Goal: Task Accomplishment & Management: Complete application form

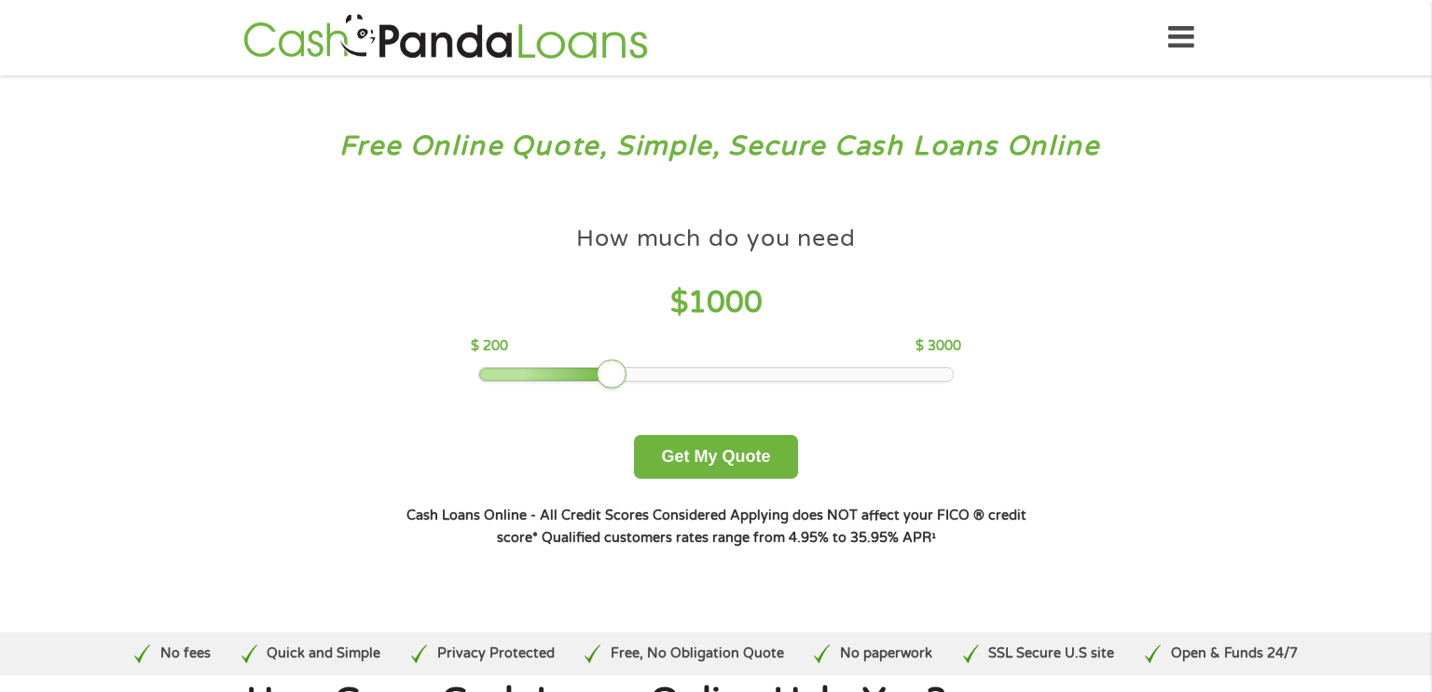
click at [1187, 39] on icon at bounding box center [1181, 38] width 26 height 46
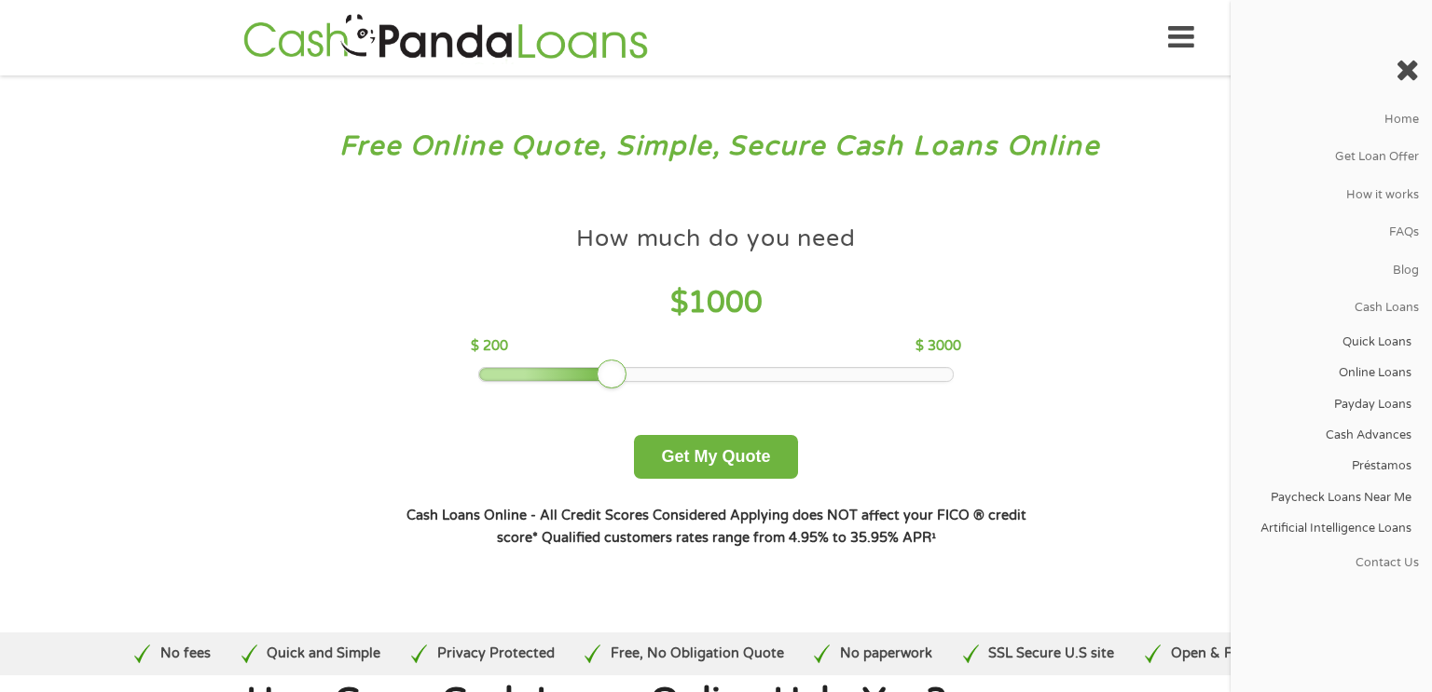
click at [249, 497] on div "Free Online Quote, Simple, Secure Cash Loans Online How much do you need? $300 …" at bounding box center [716, 353] width 1432 height 557
click at [692, 463] on button "Get My Quote" at bounding box center [715, 457] width 163 height 44
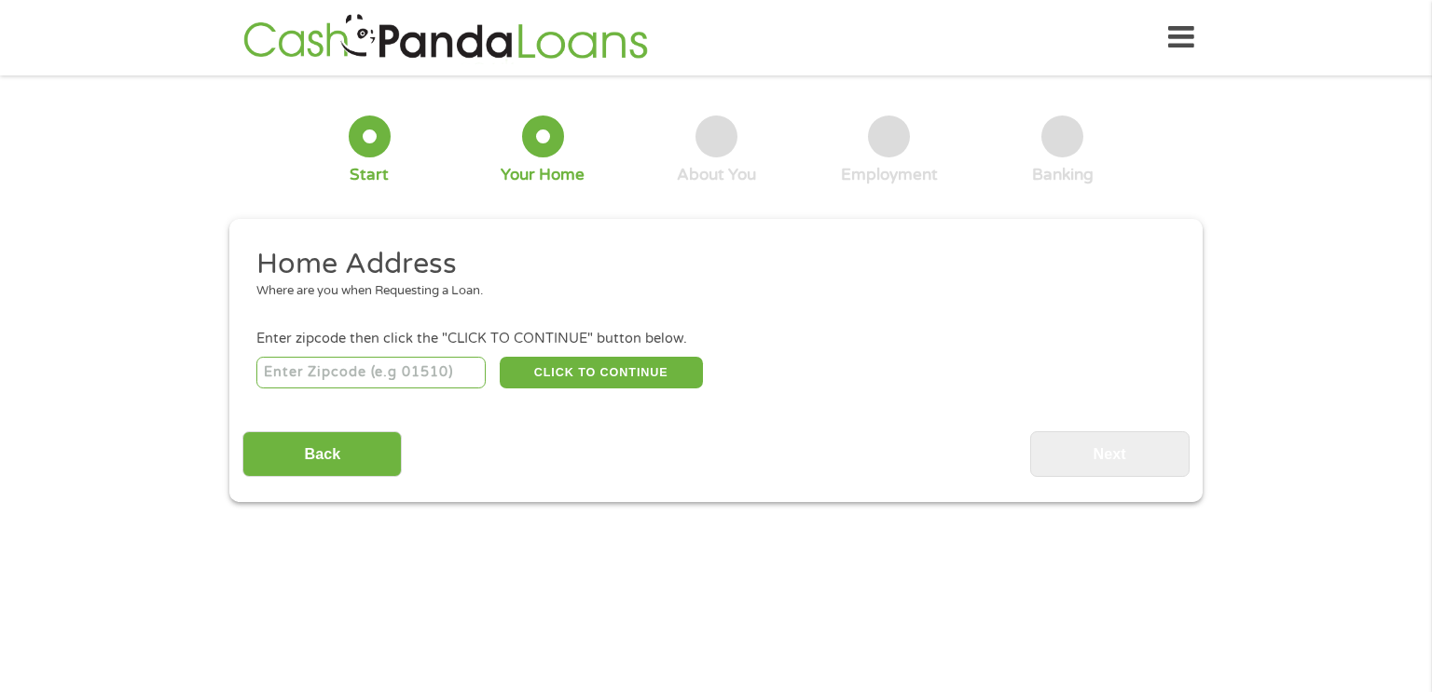
click at [336, 363] on input "number" at bounding box center [371, 373] width 230 height 32
type input "98258"
select select "[US_STATE]"
click at [596, 380] on button "CLICK TO CONTINUE" at bounding box center [601, 373] width 203 height 32
type input "98258"
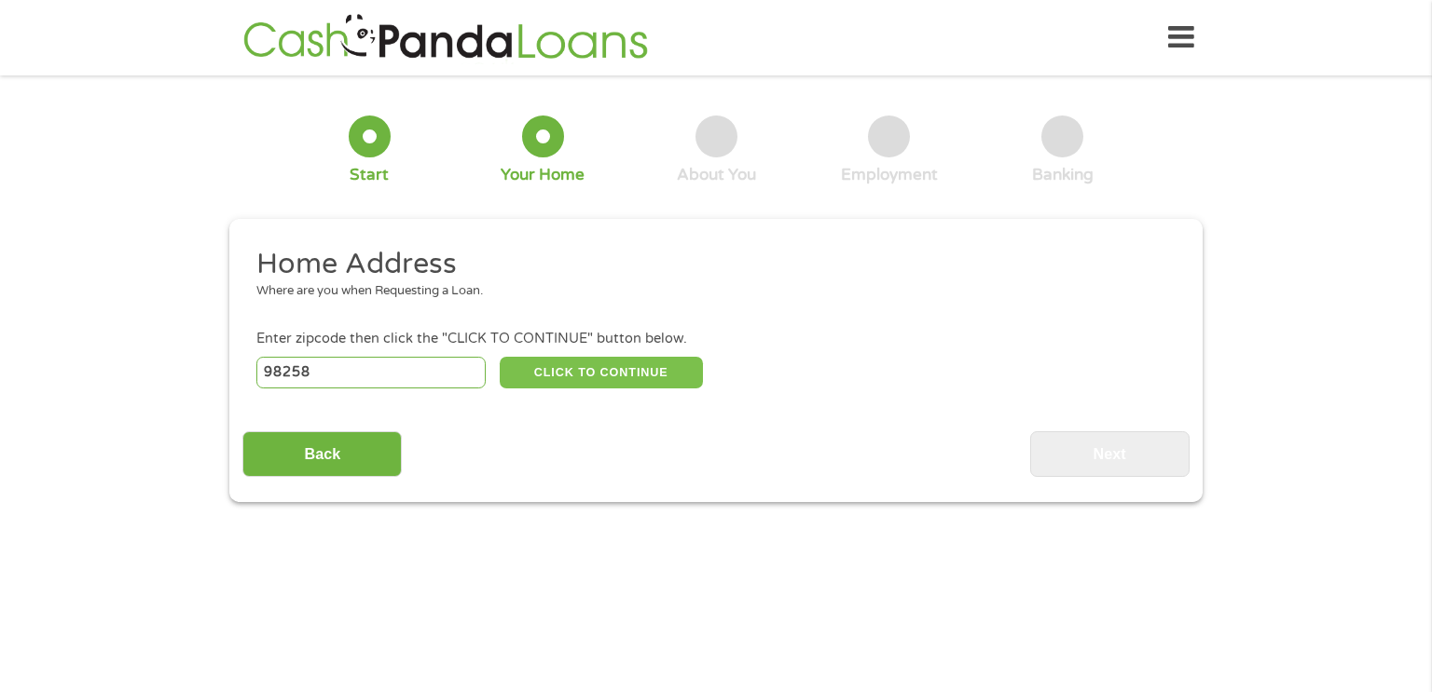
type input "Lake [PERSON_NAME]"
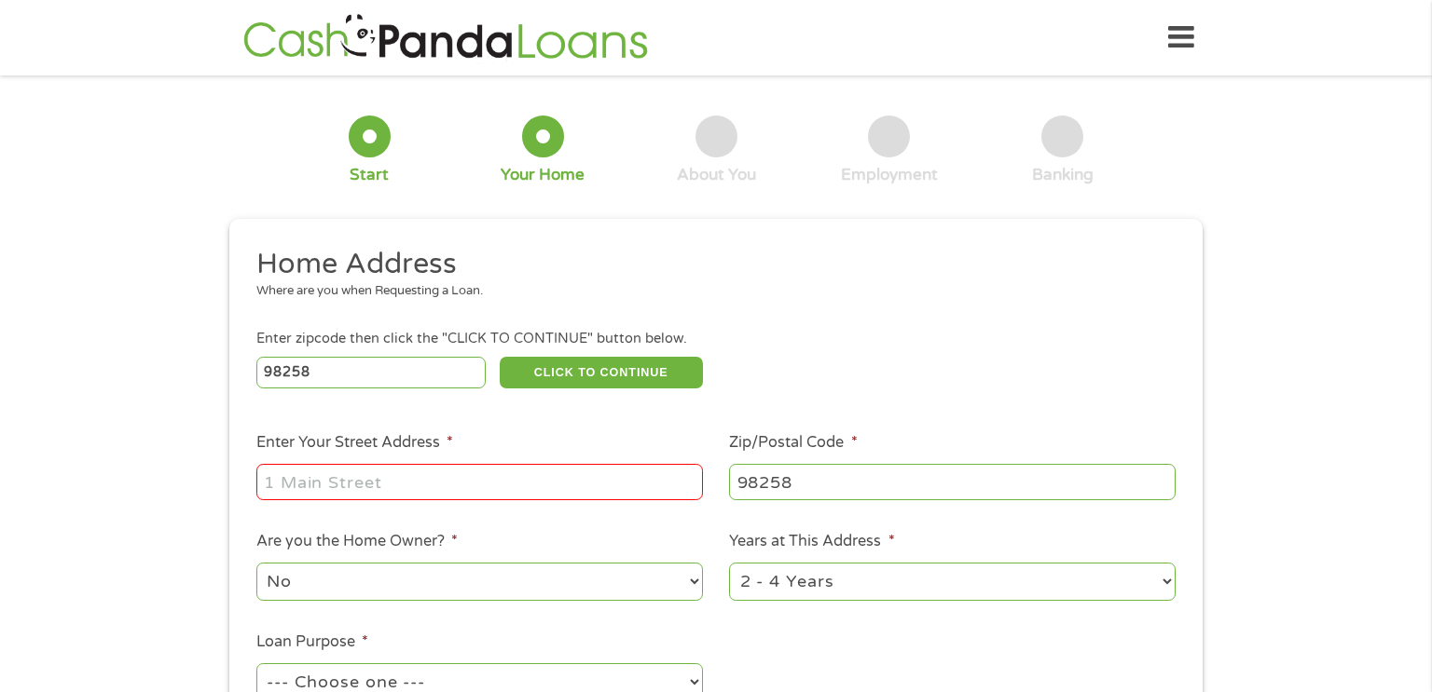
click at [616, 499] on input "Enter Your Street Address *" at bounding box center [479, 481] width 446 height 35
type input "2013 [STREET_ADDRESS]"
click at [804, 584] on select "1 Year or less 1 - 2 Years 2 - 4 Years Over 4 Years" at bounding box center [952, 582] width 446 height 38
select select "12months"
click at [729, 565] on select "1 Year or less 1 - 2 Years 2 - 4 Years Over 4 Years" at bounding box center [952, 582] width 446 height 38
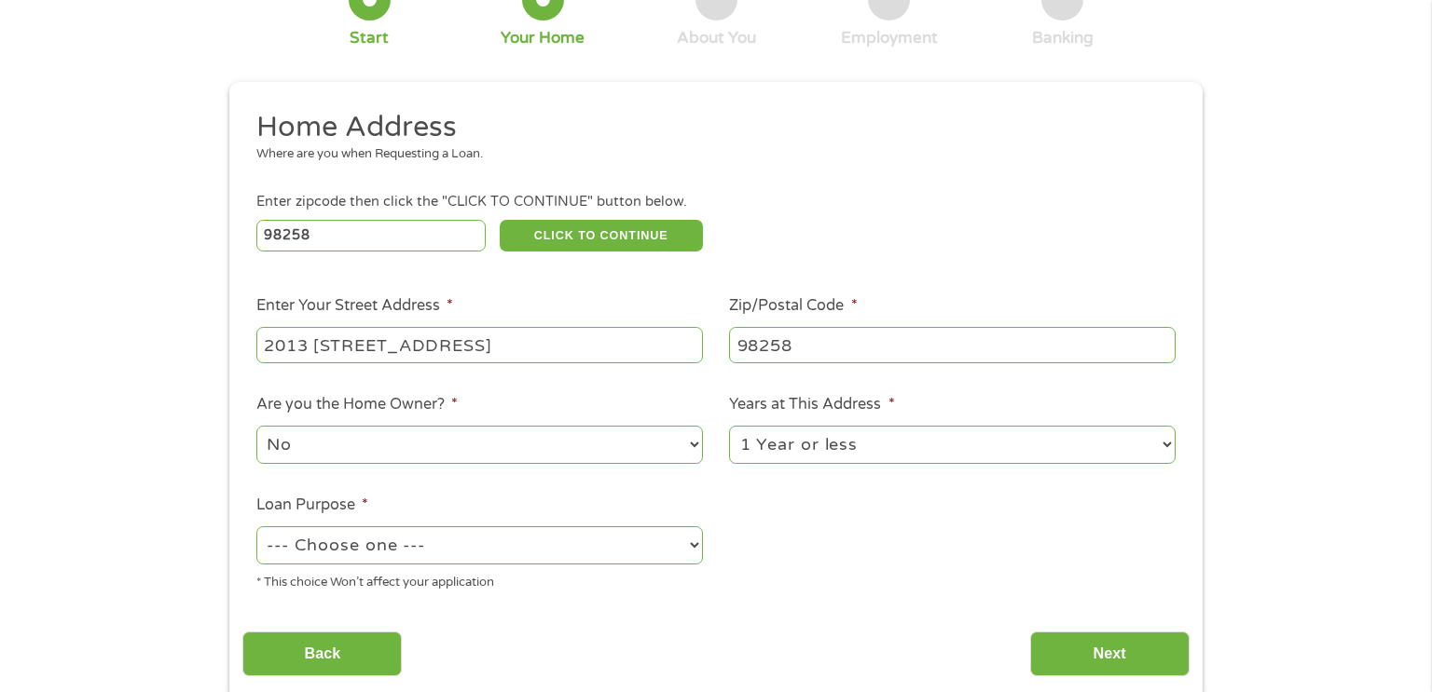
scroll to position [144, 0]
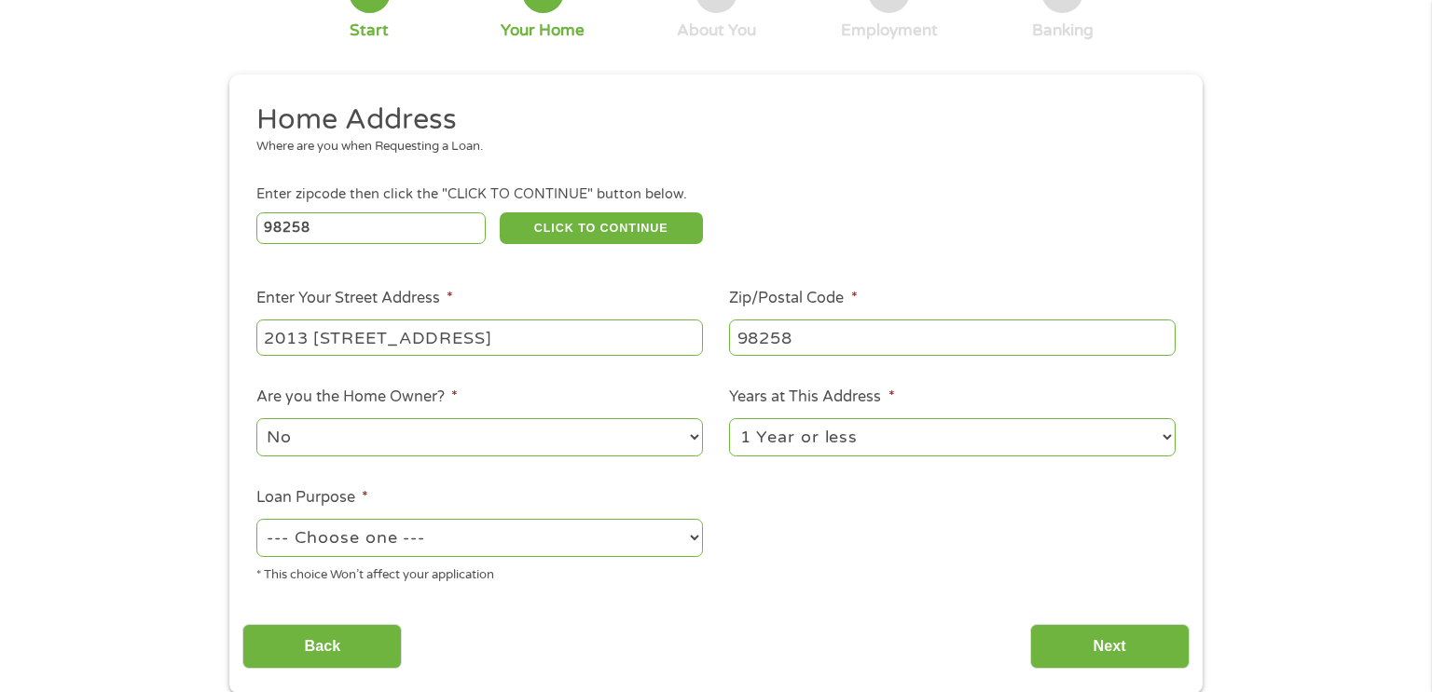
click at [646, 536] on select "--- Choose one --- Pay Bills Debt Consolidation Home Improvement Major Purchase…" at bounding box center [479, 538] width 446 height 38
select select "paybills"
click at [256, 521] on select "--- Choose one --- Pay Bills Debt Consolidation Home Improvement Major Purchase…" at bounding box center [479, 538] width 446 height 38
click at [1060, 648] on input "Next" at bounding box center [1109, 647] width 159 height 46
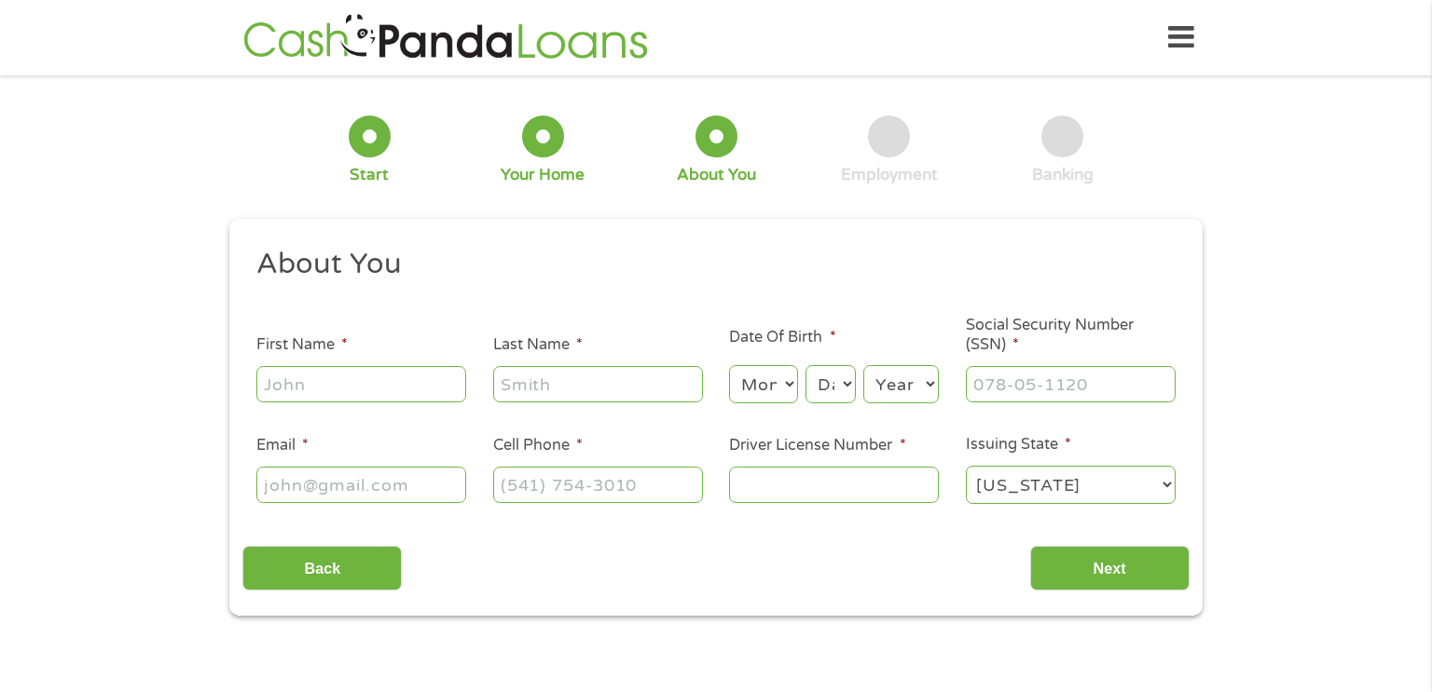
scroll to position [7, 7]
click at [408, 375] on input "First Name *" at bounding box center [361, 383] width 210 height 35
type input "[PERSON_NAME]"
type input "[EMAIL_ADDRESS][DOMAIN_NAME]"
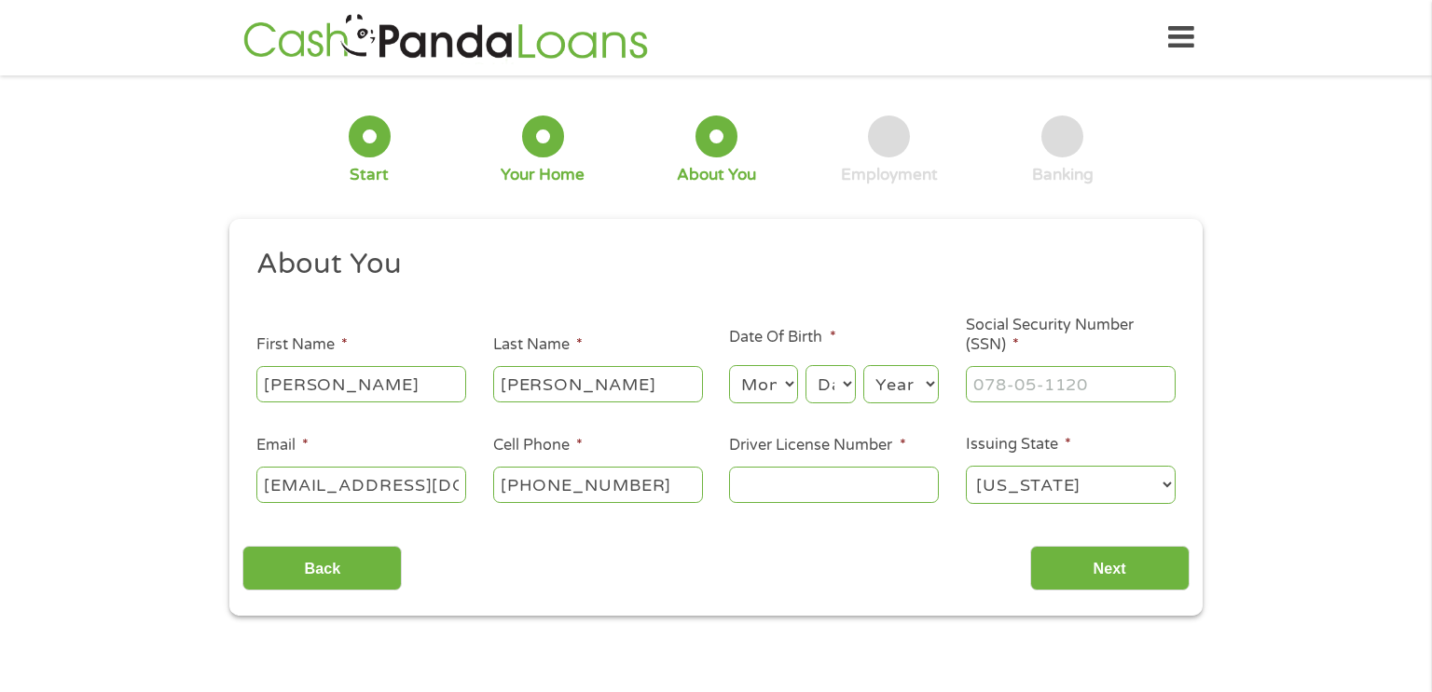
click at [657, 479] on input "[PHONE_NUMBER]" at bounding box center [598, 484] width 210 height 35
type input "[PHONE_NUMBER]"
click at [816, 491] on input "Driver License Number *" at bounding box center [834, 484] width 210 height 35
click at [773, 378] on select "Month 1 2 3 4 5 6 7 8 9 10 11 12" at bounding box center [763, 384] width 68 height 38
select select "3"
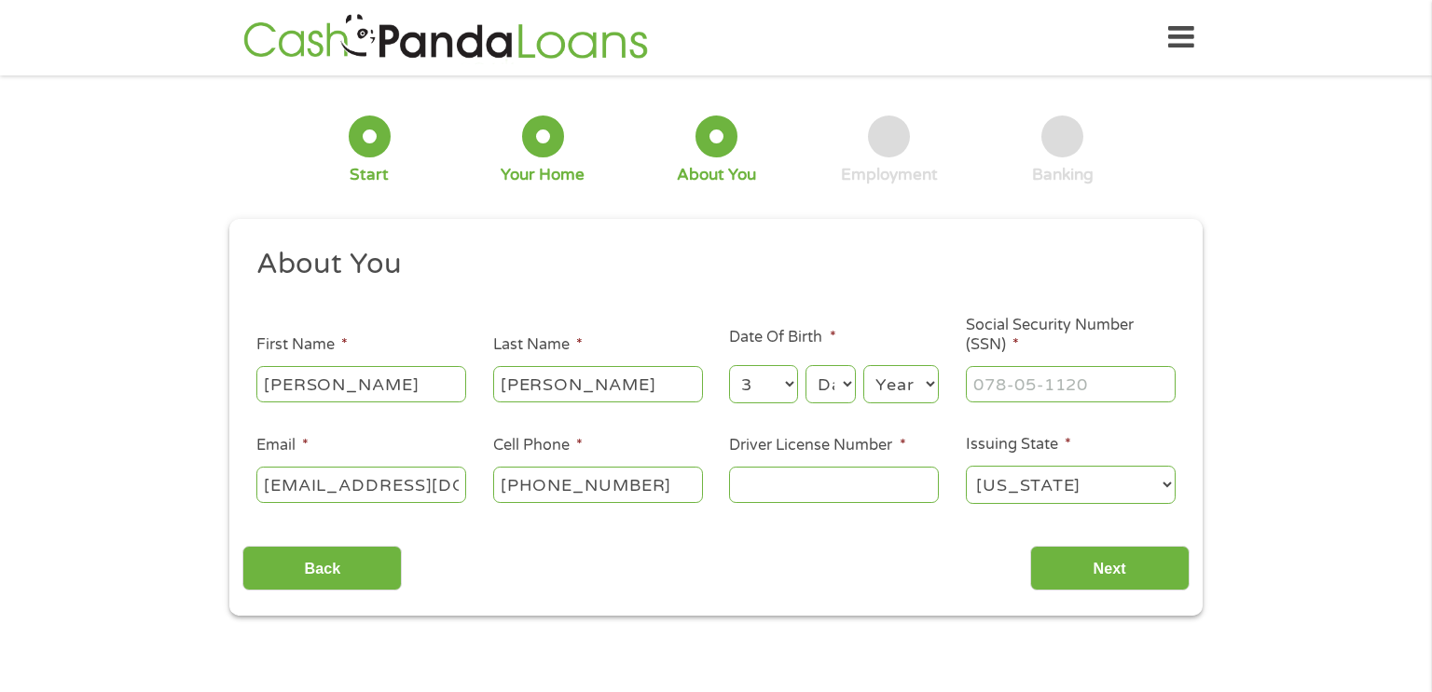
click at [729, 366] on select "Month 1 2 3 4 5 6 7 8 9 10 11 12" at bounding box center [763, 384] width 68 height 38
click at [821, 377] on select "Day 1 2 3 4 5 6 7 8 9 10 11 12 13 14 15 16 17 18 19 20 21 22 23 24 25 26 27 28 …" at bounding box center [830, 384] width 50 height 38
select select "2"
click at [805, 366] on select "Day 1 2 3 4 5 6 7 8 9 10 11 12 13 14 15 16 17 18 19 20 21 22 23 24 25 26 27 28 …" at bounding box center [830, 384] width 50 height 38
click at [909, 376] on select "Year [DATE] 2006 2005 2004 2003 2002 2001 2000 1999 1998 1997 1996 1995 1994 19…" at bounding box center [900, 384] width 75 height 38
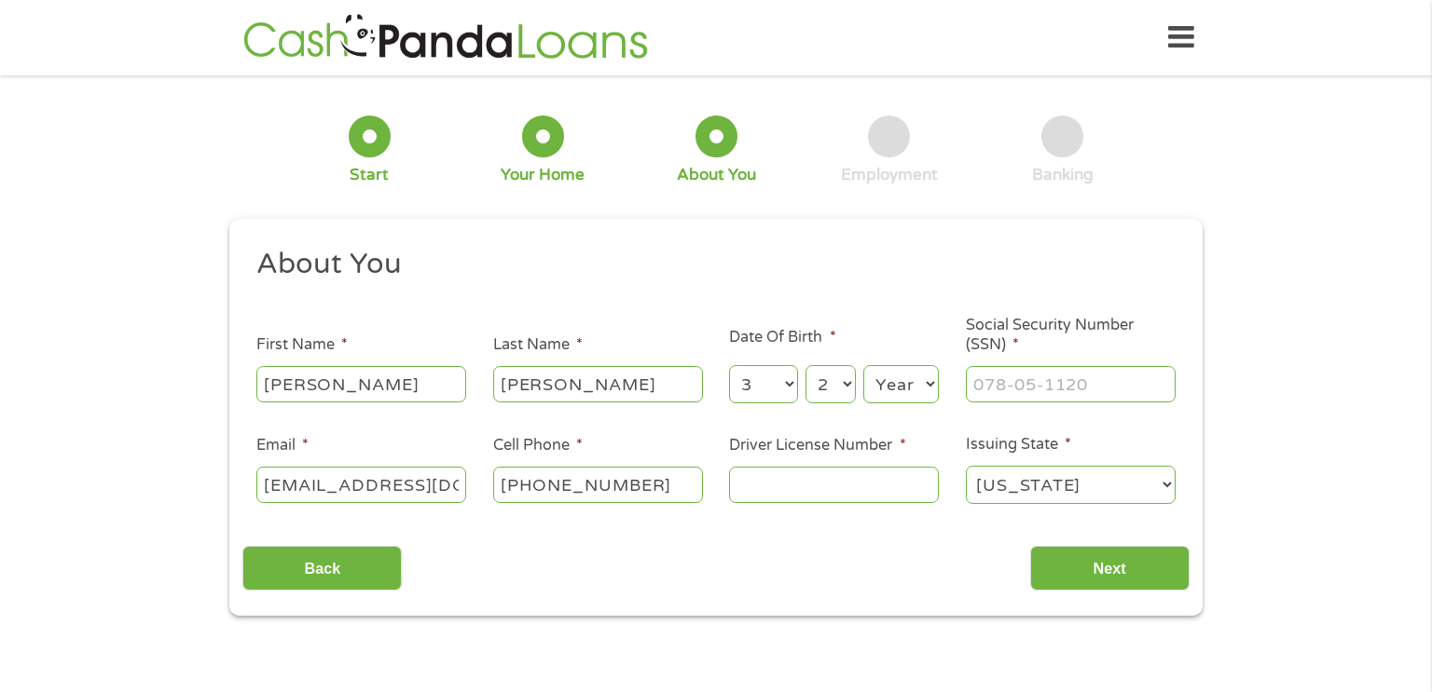
select select "2004"
click at [863, 366] on select "Year [DATE] 2006 2005 2004 2003 2002 2001 2000 1999 1998 1997 1996 1995 1994 19…" at bounding box center [900, 384] width 75 height 38
click at [1036, 395] on input "Social Security Number (SSN) *" at bounding box center [1071, 383] width 210 height 35
type input "663-09-4434"
click at [869, 487] on input "Driver License Number *" at bounding box center [834, 484] width 210 height 35
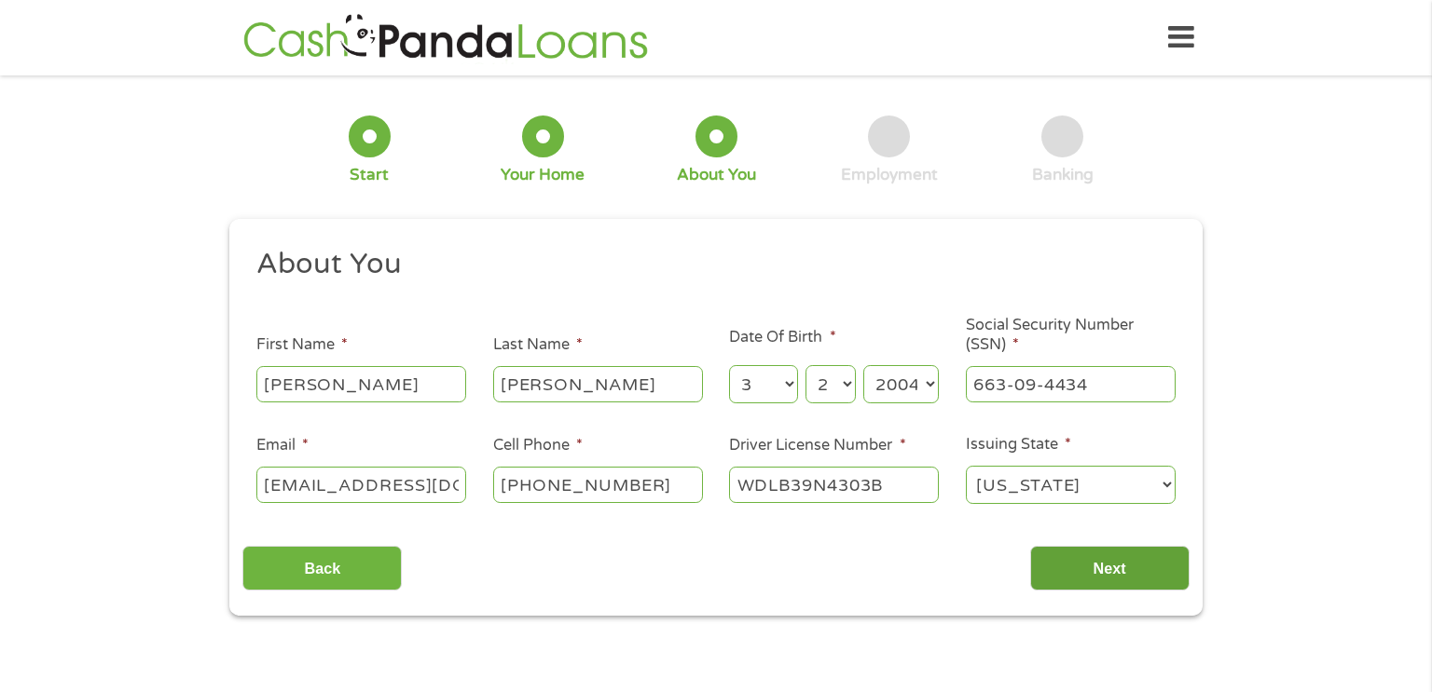
type input "WDLB39N4303B"
click at [1149, 573] on input "Next" at bounding box center [1109, 569] width 159 height 46
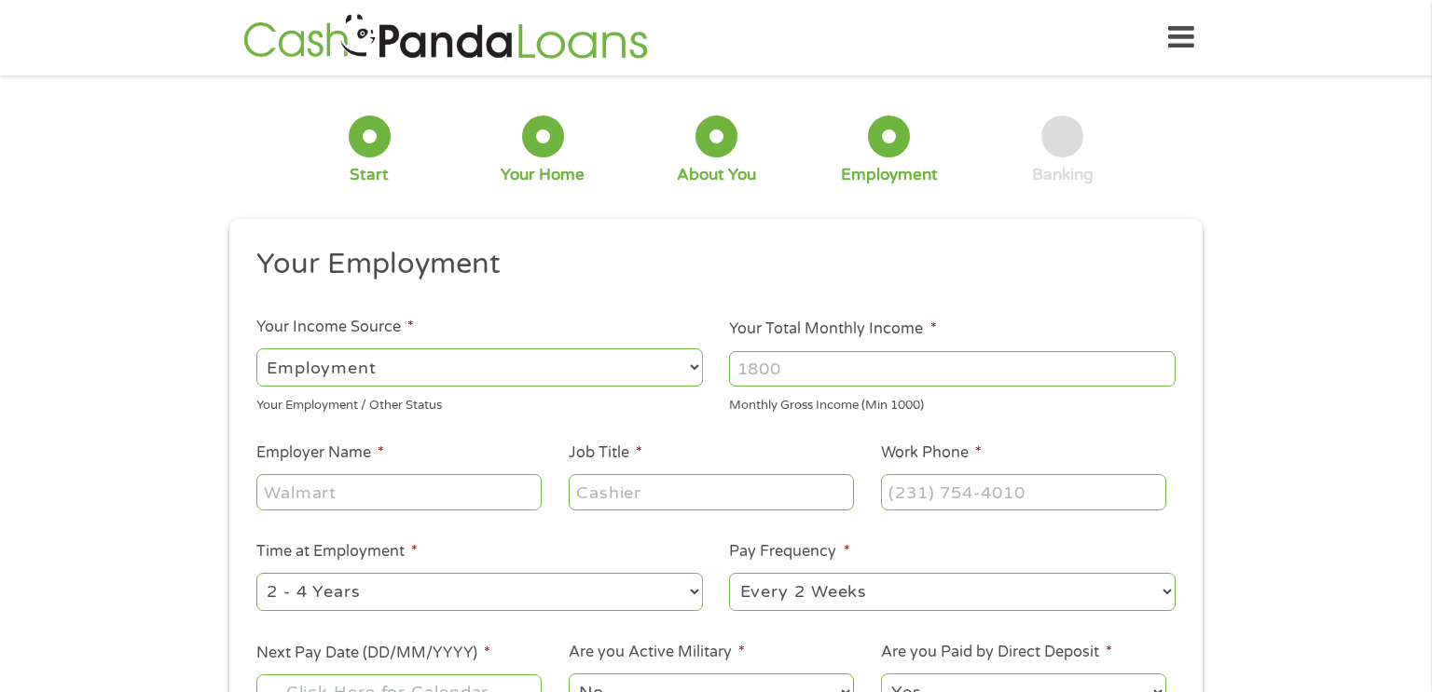
click at [929, 360] on input "Your Total Monthly Income *" at bounding box center [952, 368] width 446 height 35
click at [1163, 360] on input "1000" at bounding box center [952, 368] width 446 height 35
click at [1163, 371] on input "1000" at bounding box center [952, 368] width 446 height 35
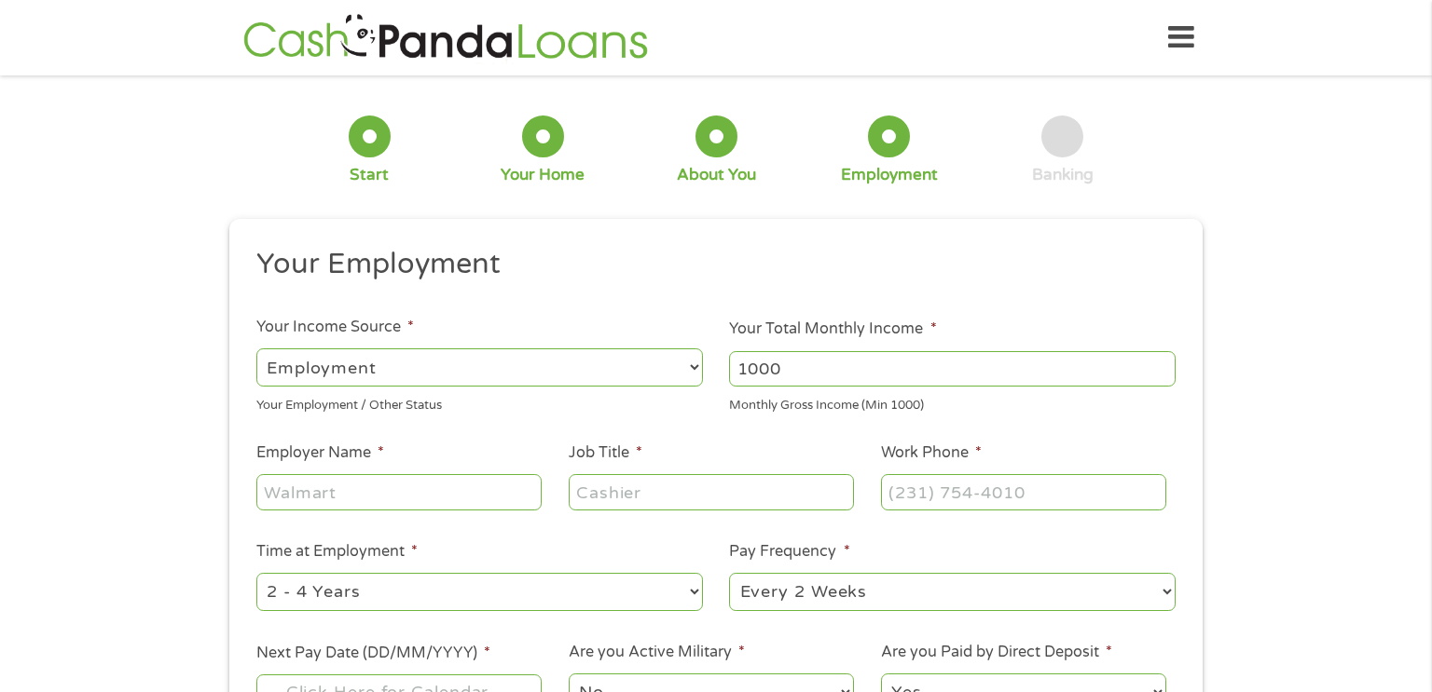
click at [1146, 369] on input "1000" at bounding box center [952, 368] width 446 height 35
type input "1323"
click at [368, 498] on input "Employer Name *" at bounding box center [398, 491] width 285 height 35
type input "S"
type input "Seattle Club United LLC"
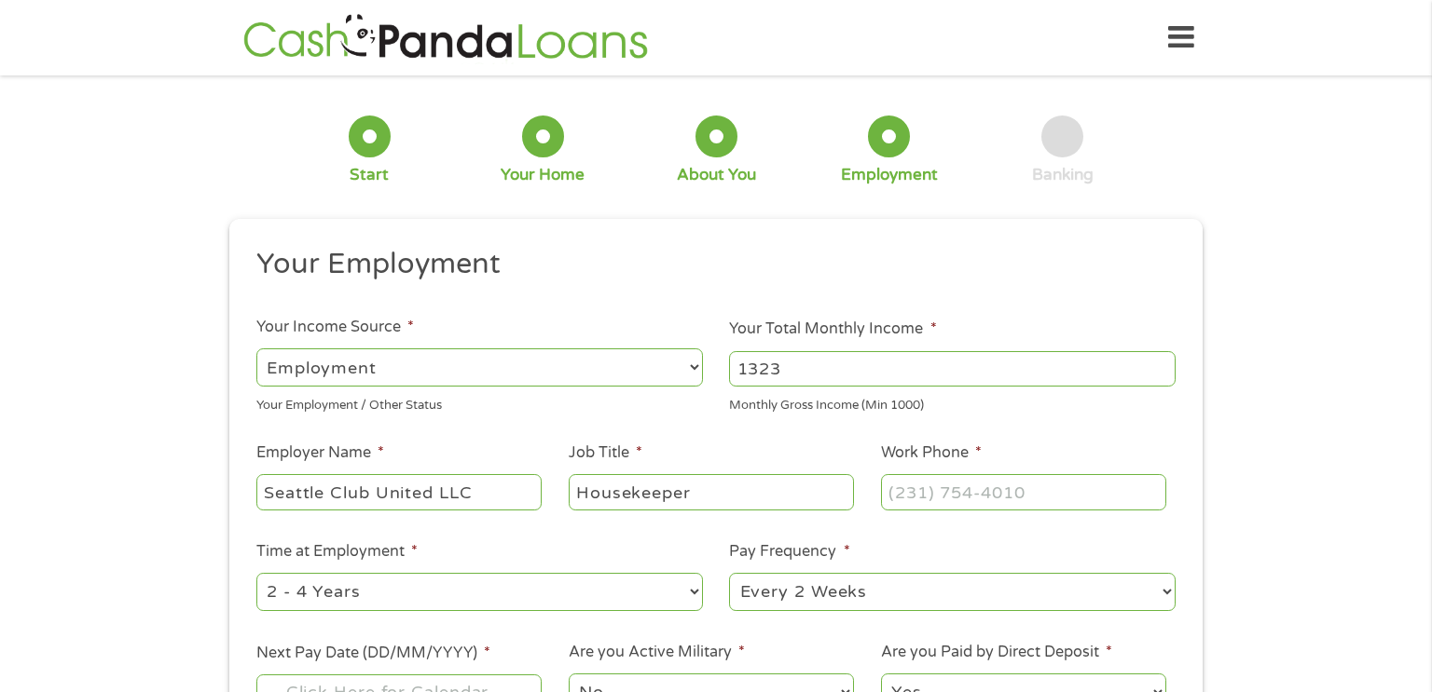
type input "Housekeeper"
type input "[PHONE_NUMBER]"
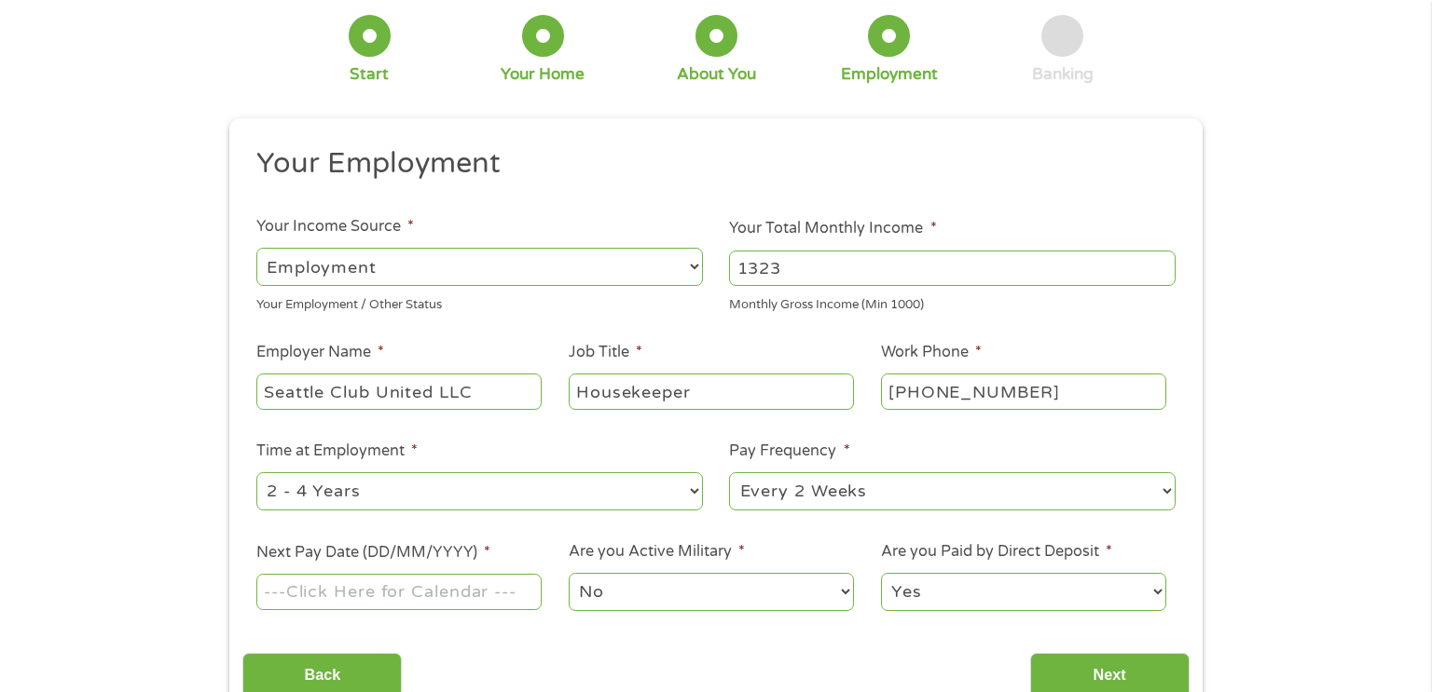
scroll to position [123, 0]
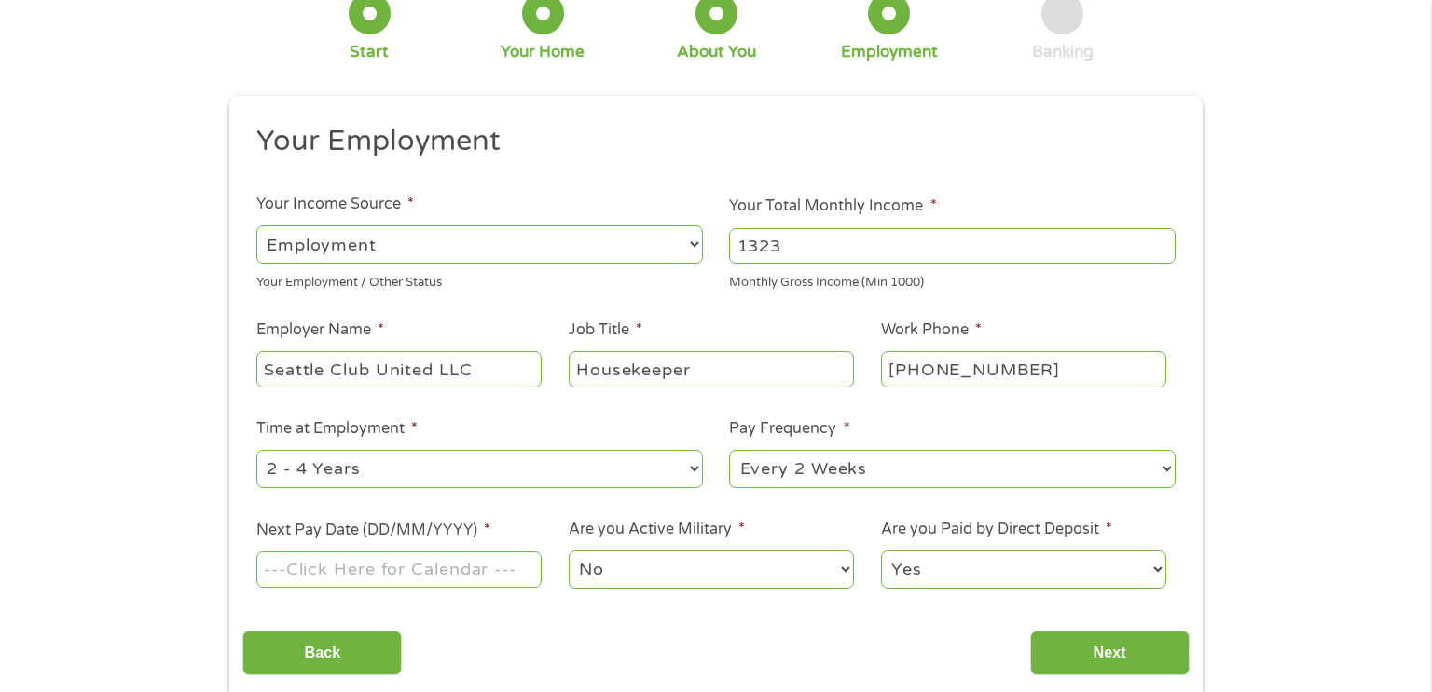
click at [518, 469] on select "--- Choose one --- 1 Year or less 1 - 2 Years 2 - 4 Years Over 4 Years" at bounding box center [479, 469] width 446 height 38
select select "12months"
click at [256, 451] on select "--- Choose one --- 1 Year or less 1 - 2 Years 2 - 4 Years Over 4 Years" at bounding box center [479, 469] width 446 height 38
click at [455, 572] on input "Next Pay Date (DD/MM/YYYY) *" at bounding box center [398, 569] width 285 height 35
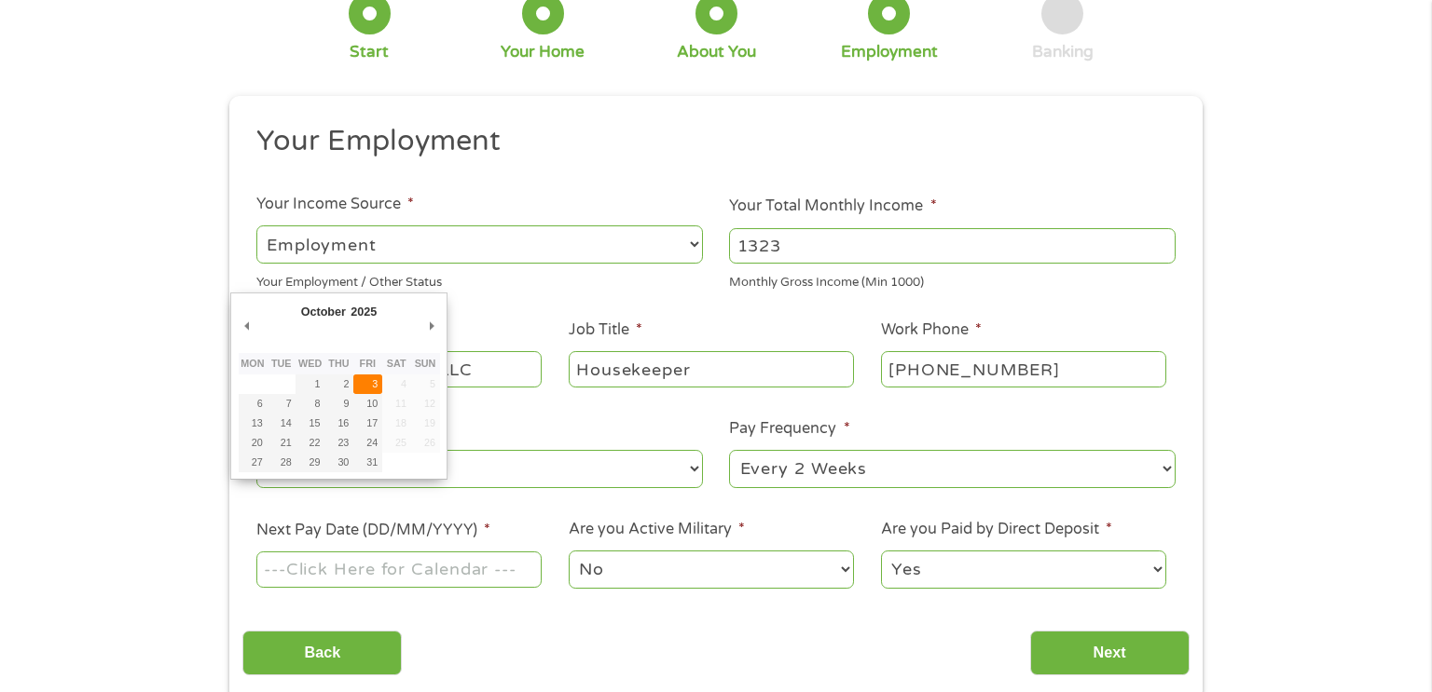
type input "[DATE]"
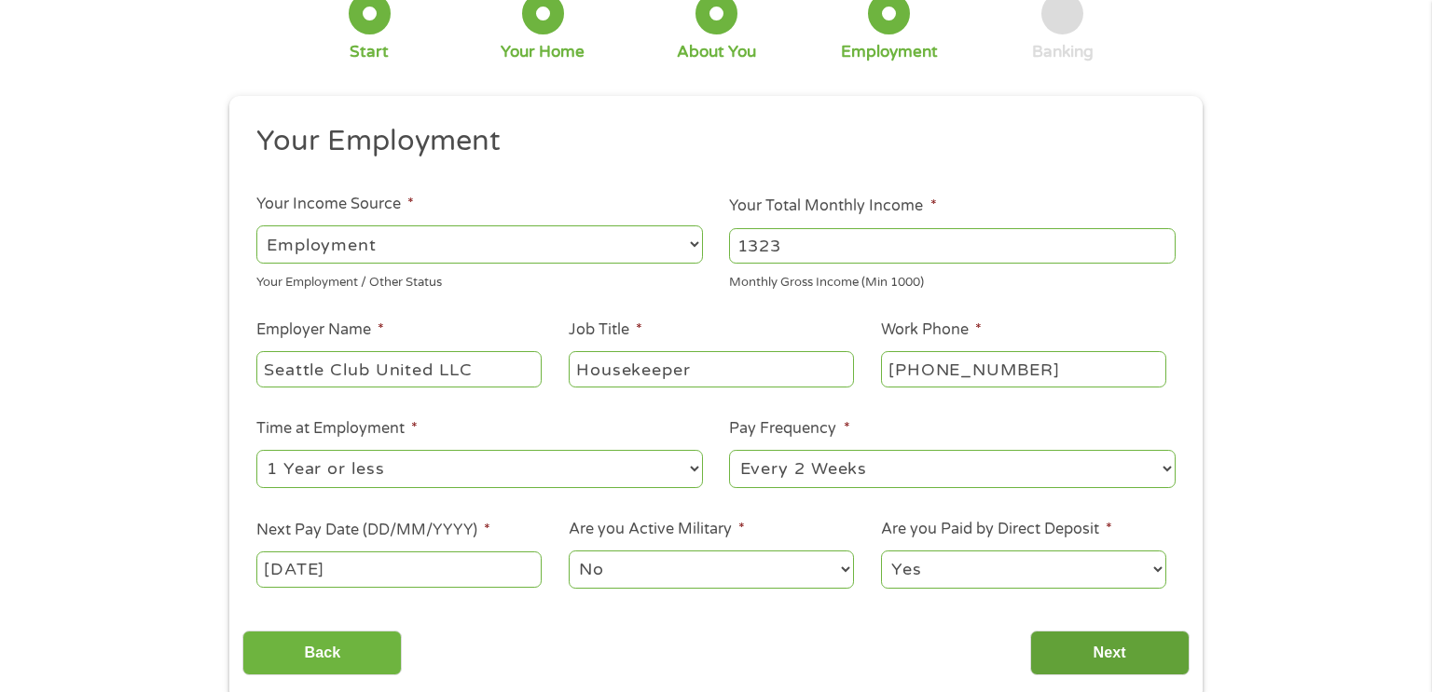
click at [1078, 661] on input "Next" at bounding box center [1109, 654] width 159 height 46
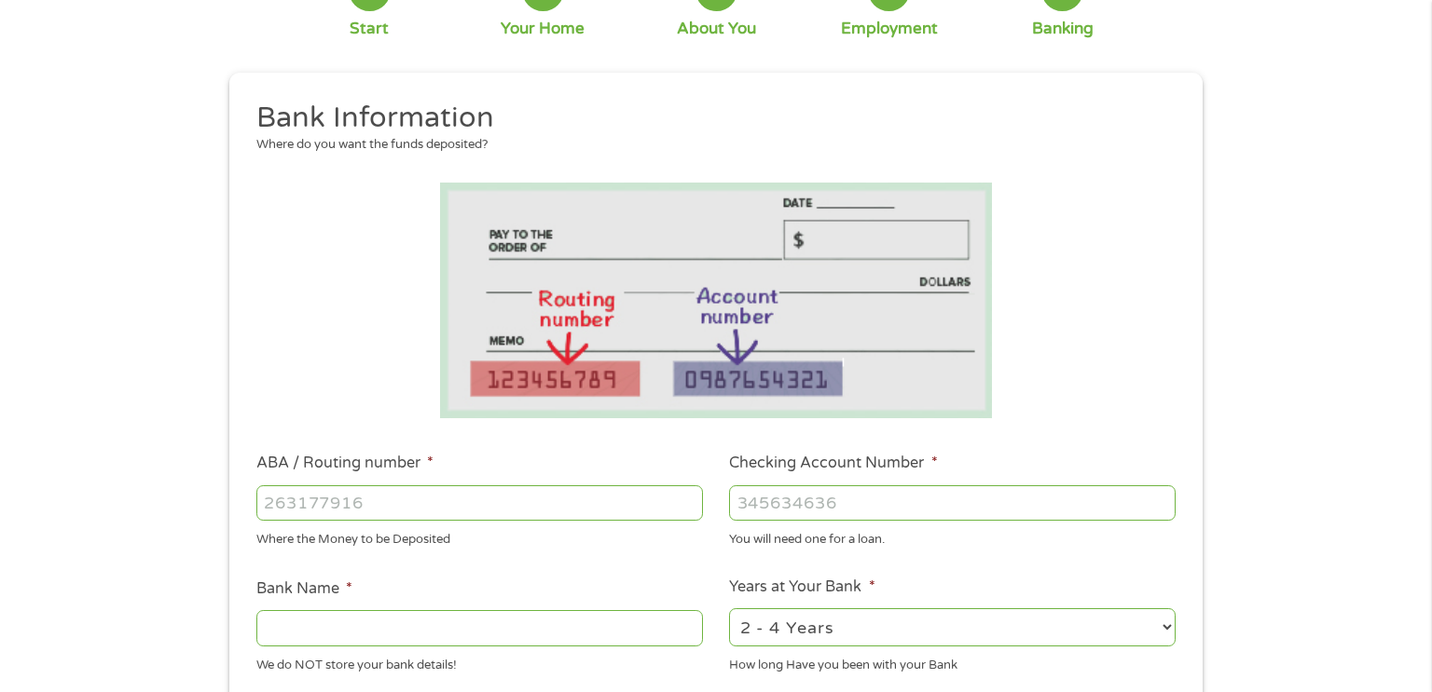
scroll to position [157, 0]
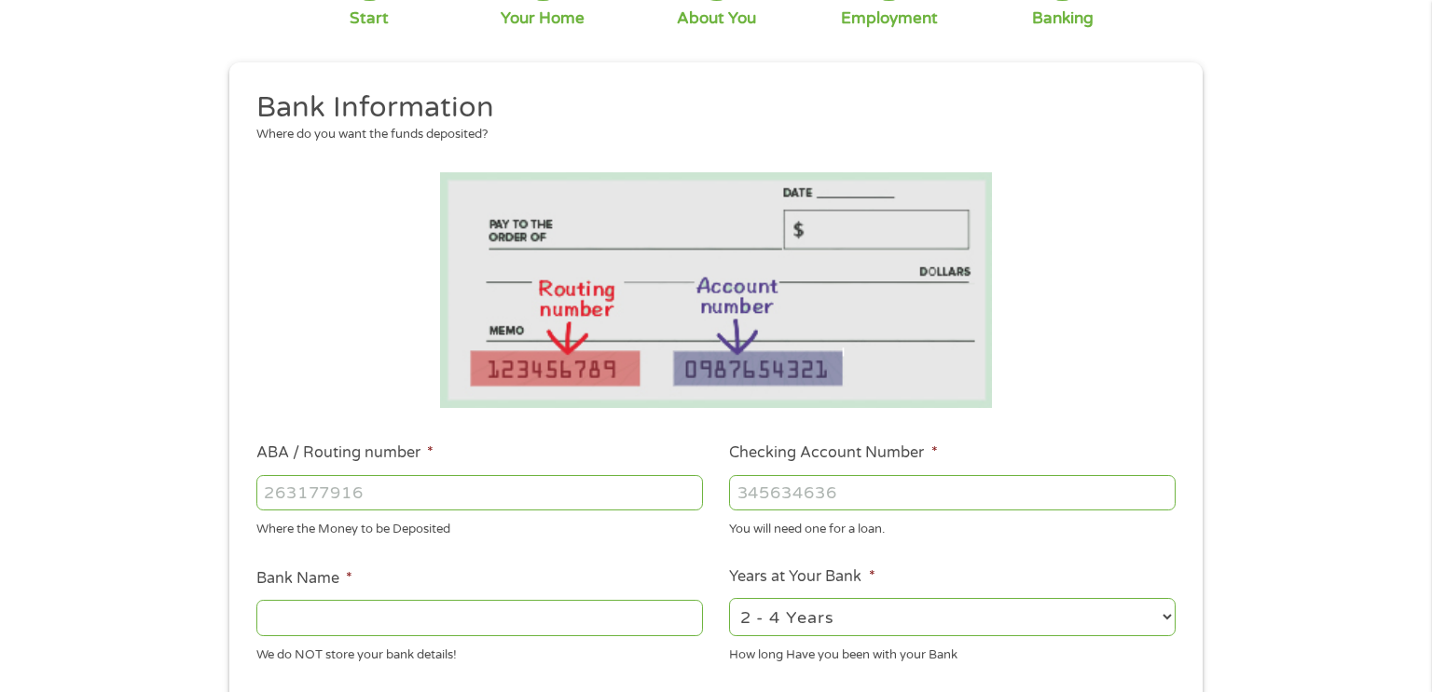
click at [531, 485] on input "ABA / Routing number *" at bounding box center [479, 492] width 446 height 35
type input "041215663"
type input "[PERSON_NAME] BANK"
type input "041215663"
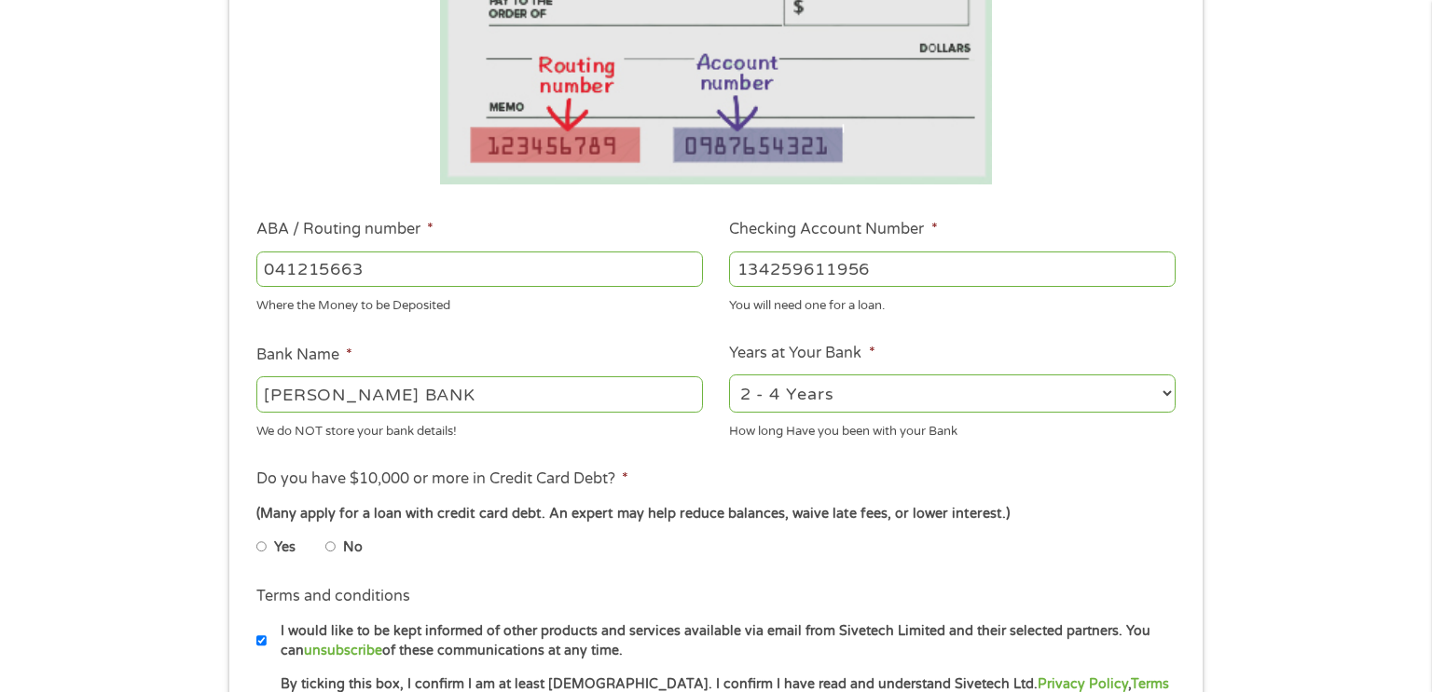
scroll to position [382, 0]
type input "134259611956"
click at [333, 543] on input "No" at bounding box center [330, 545] width 11 height 30
radio input "true"
click at [330, 545] on input "No" at bounding box center [330, 545] width 11 height 30
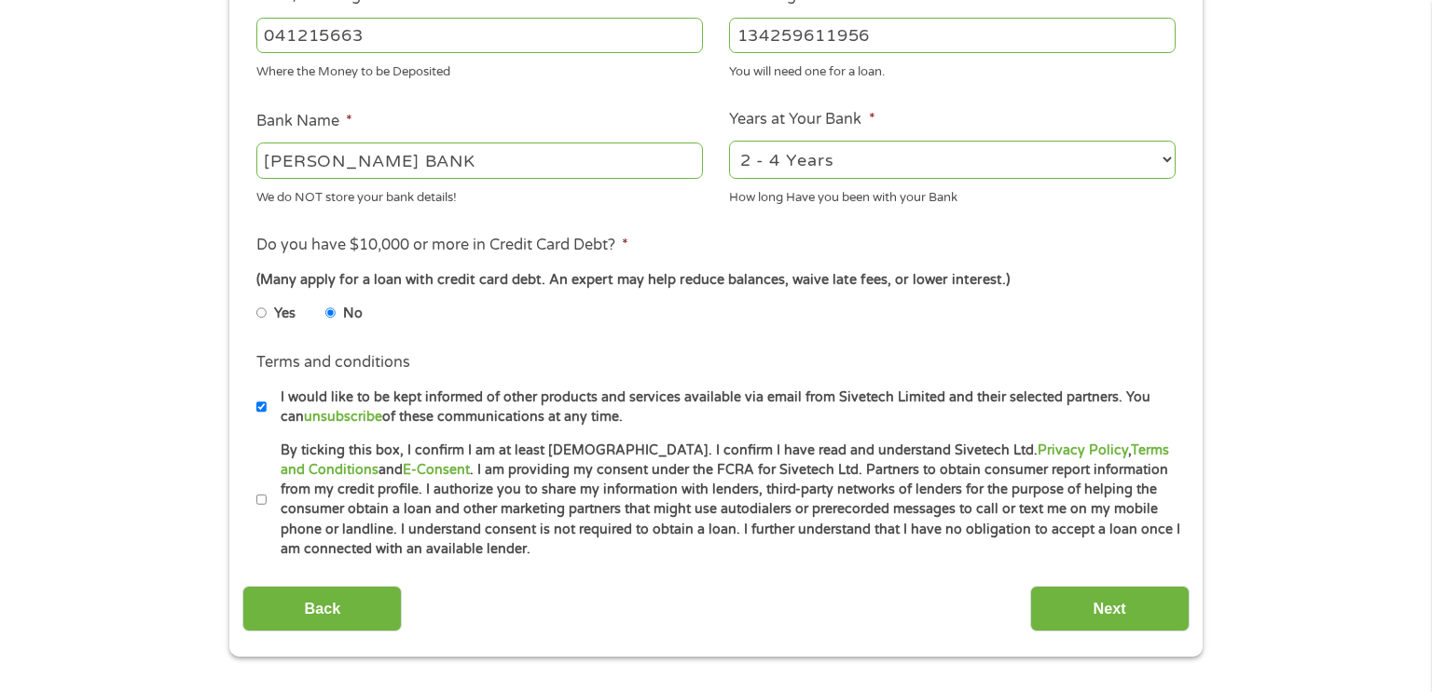
scroll to position [625, 0]
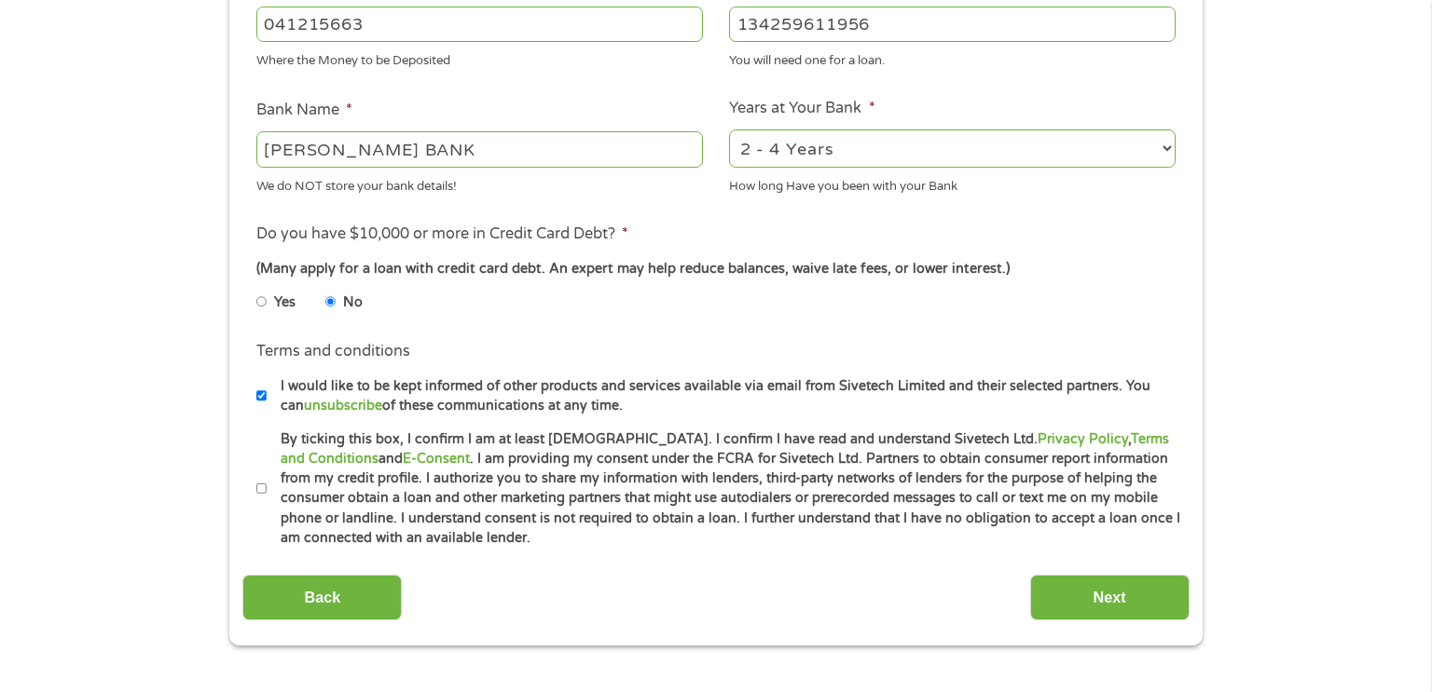
click at [264, 488] on input "By ticking this box, I confirm I am at least [DEMOGRAPHIC_DATA]. I confirm I ha…" at bounding box center [261, 489] width 11 height 30
checkbox input "true"
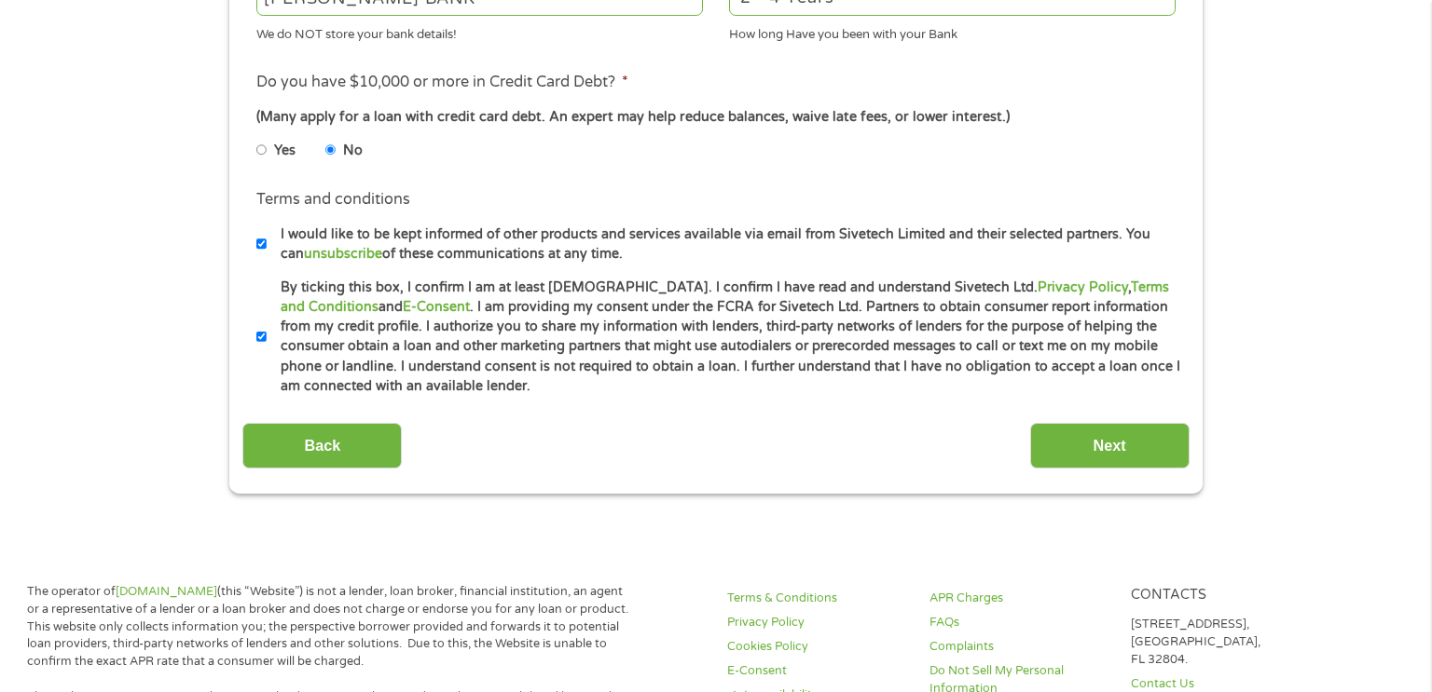
scroll to position [778, 0]
click at [1126, 456] on input "Next" at bounding box center [1109, 445] width 159 height 46
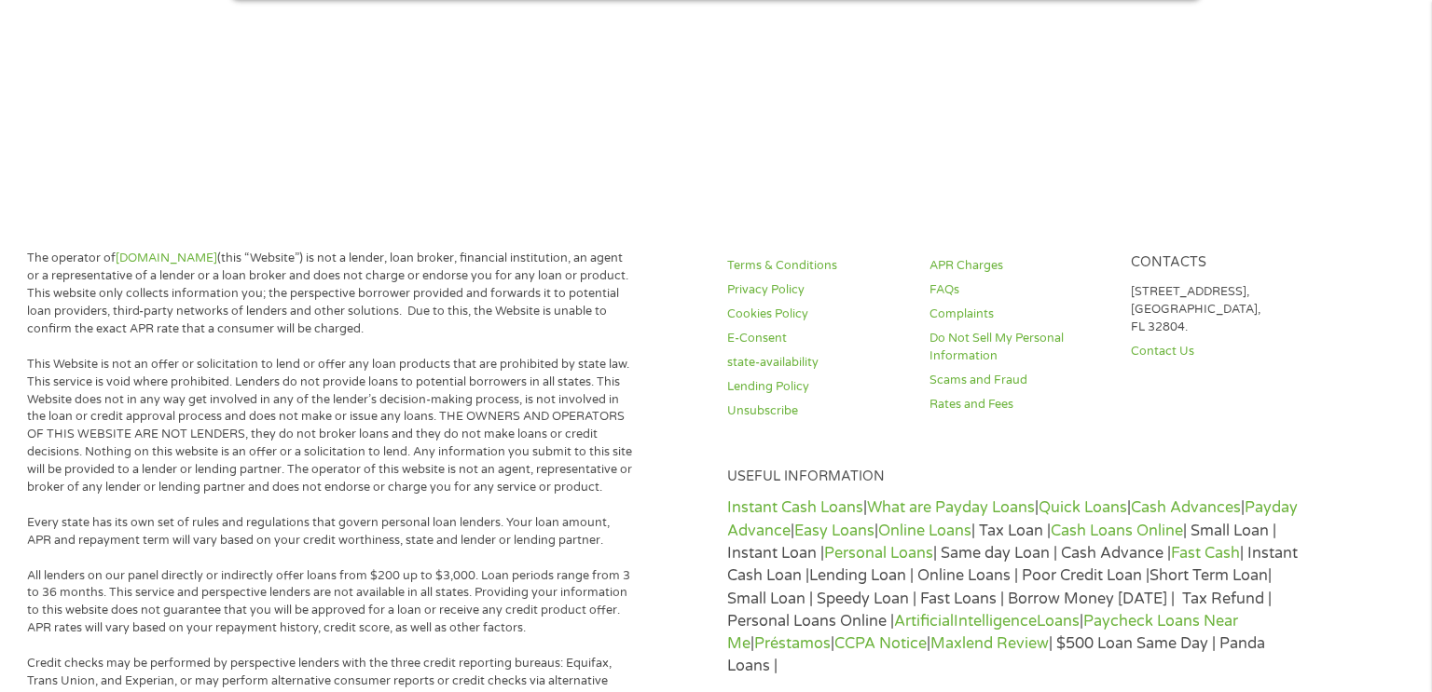
scroll to position [7, 7]
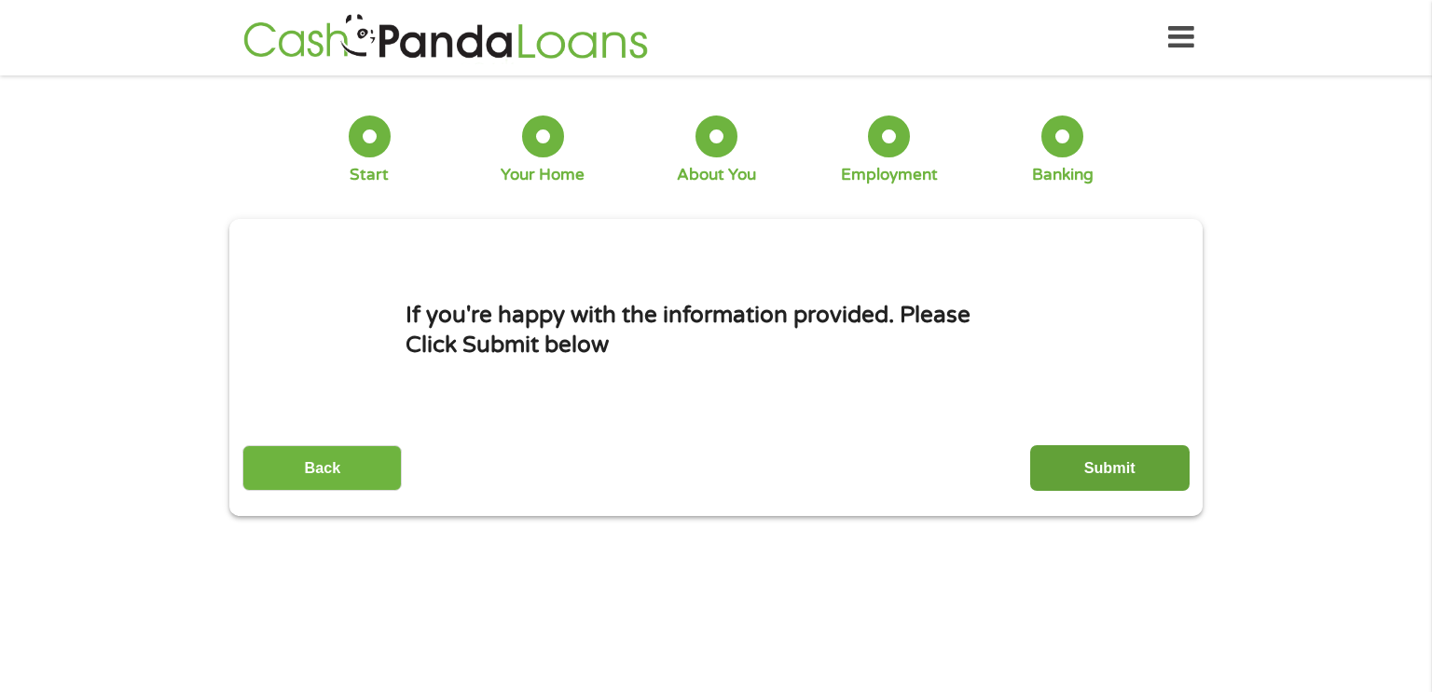
click at [1094, 469] on input "Submit" at bounding box center [1109, 469] width 159 height 46
